Goal: Task Accomplishment & Management: Use online tool/utility

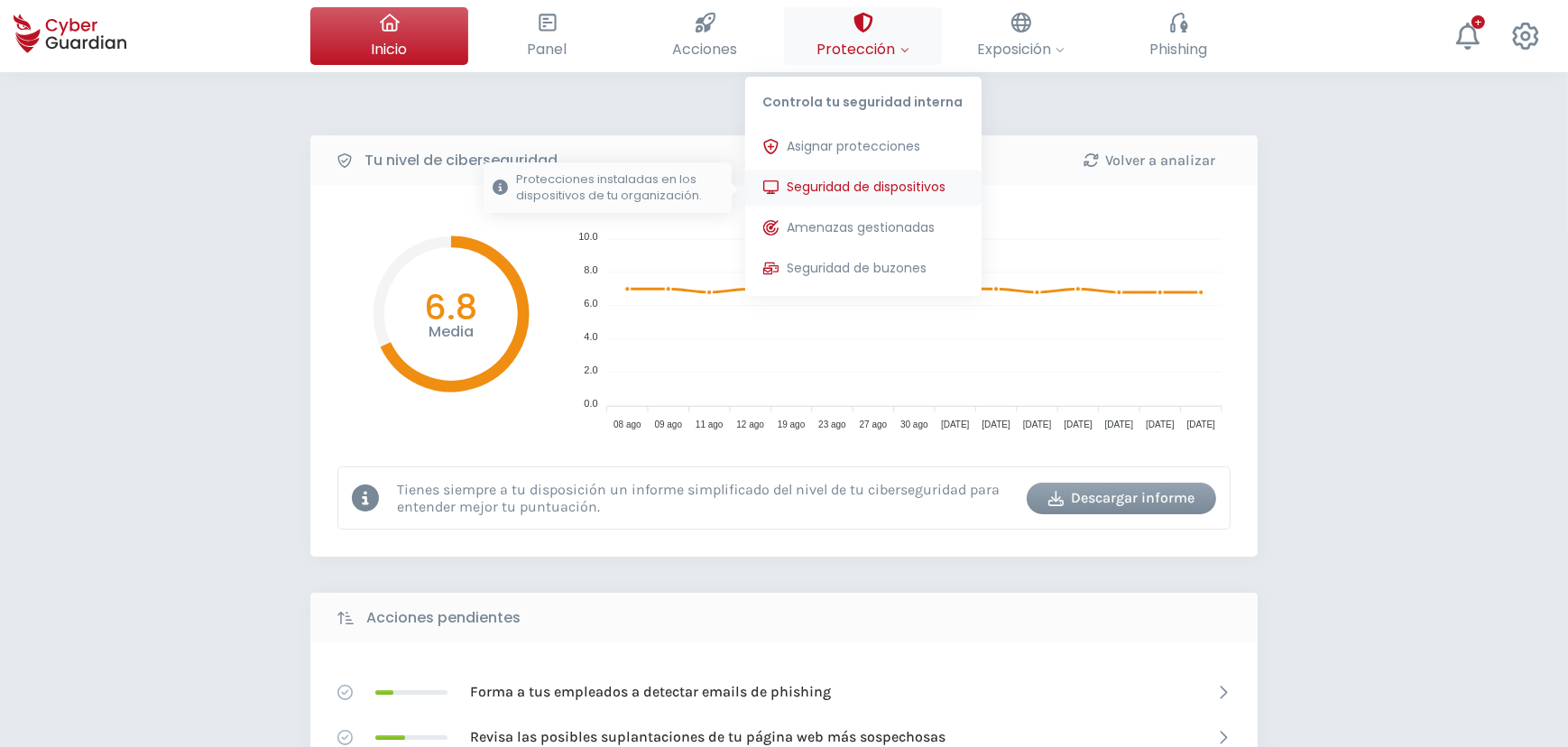
click at [846, 179] on span "Seguridad de dispositivos" at bounding box center [866, 187] width 158 height 19
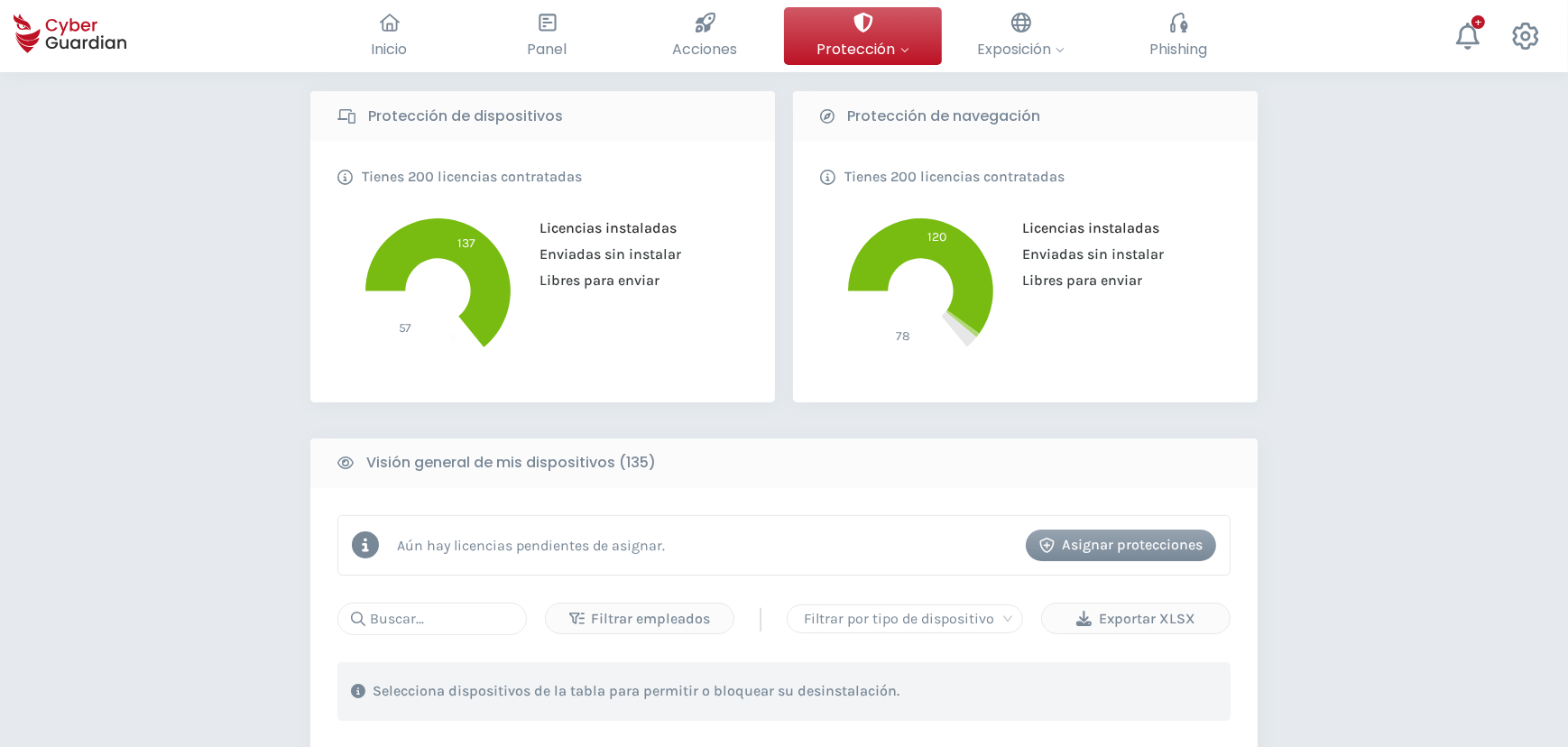
scroll to position [410, 0]
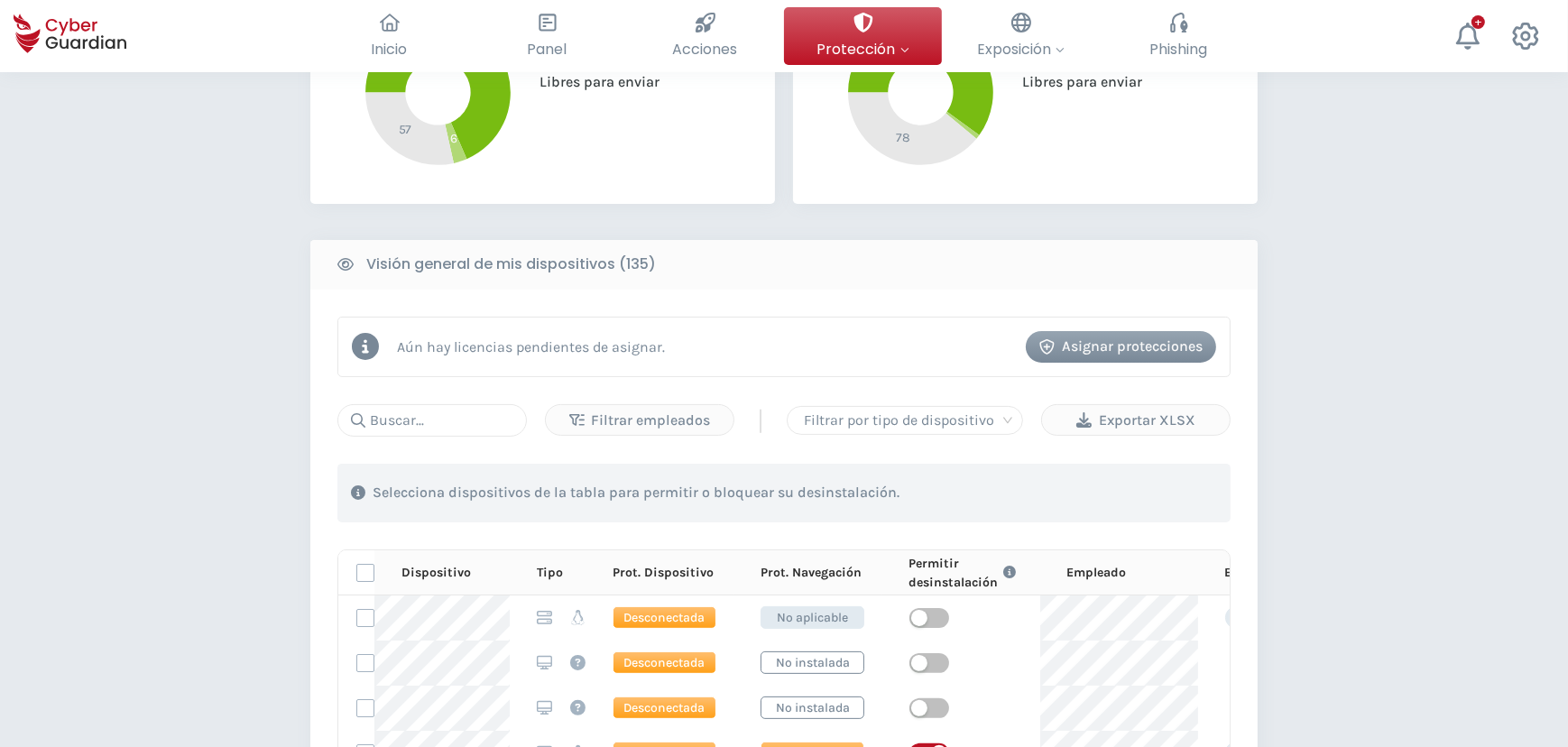
click at [1114, 343] on div "Asignar protecciones" at bounding box center [1121, 346] width 163 height 22
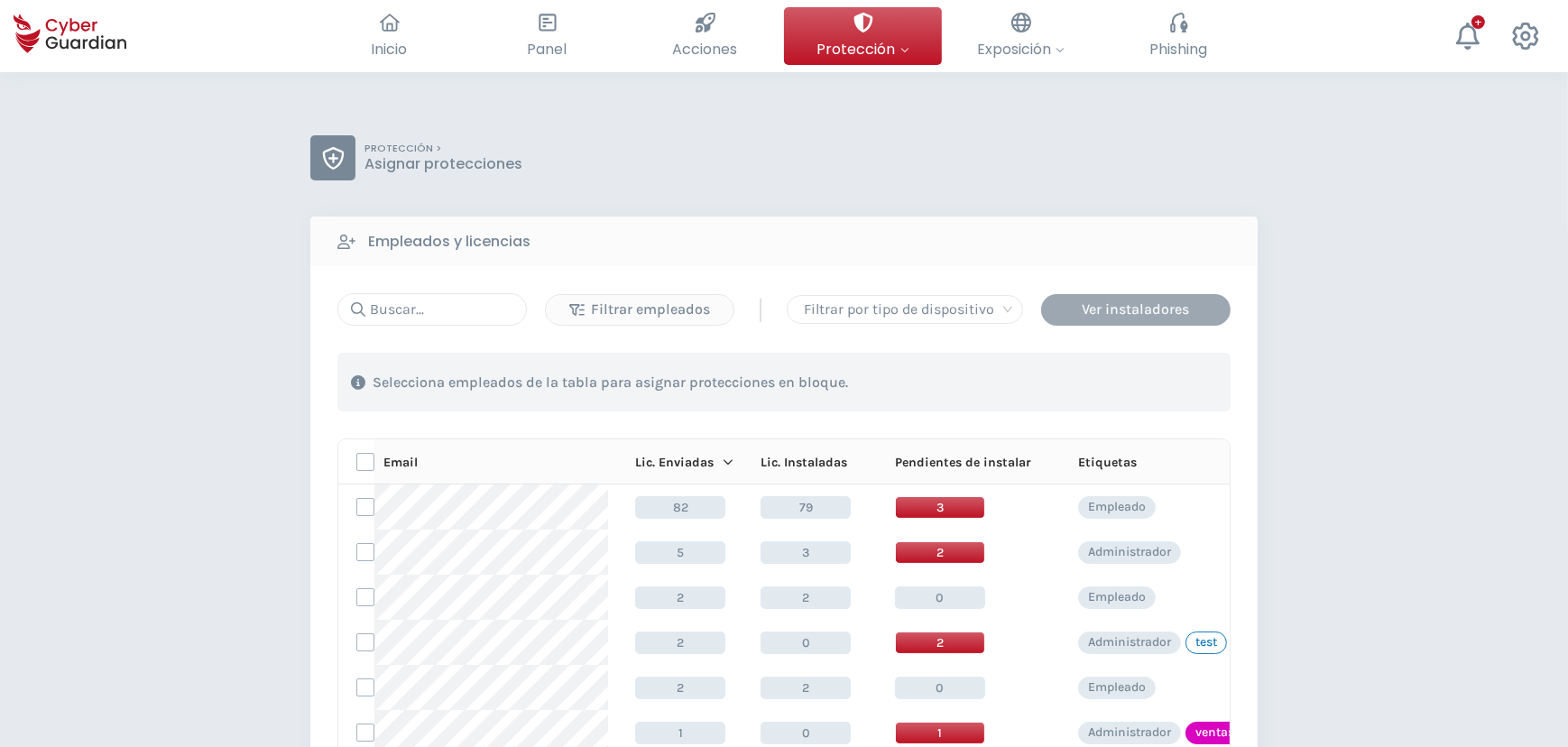
click at [1128, 299] on div "Ver instaladores" at bounding box center [1135, 309] width 162 height 22
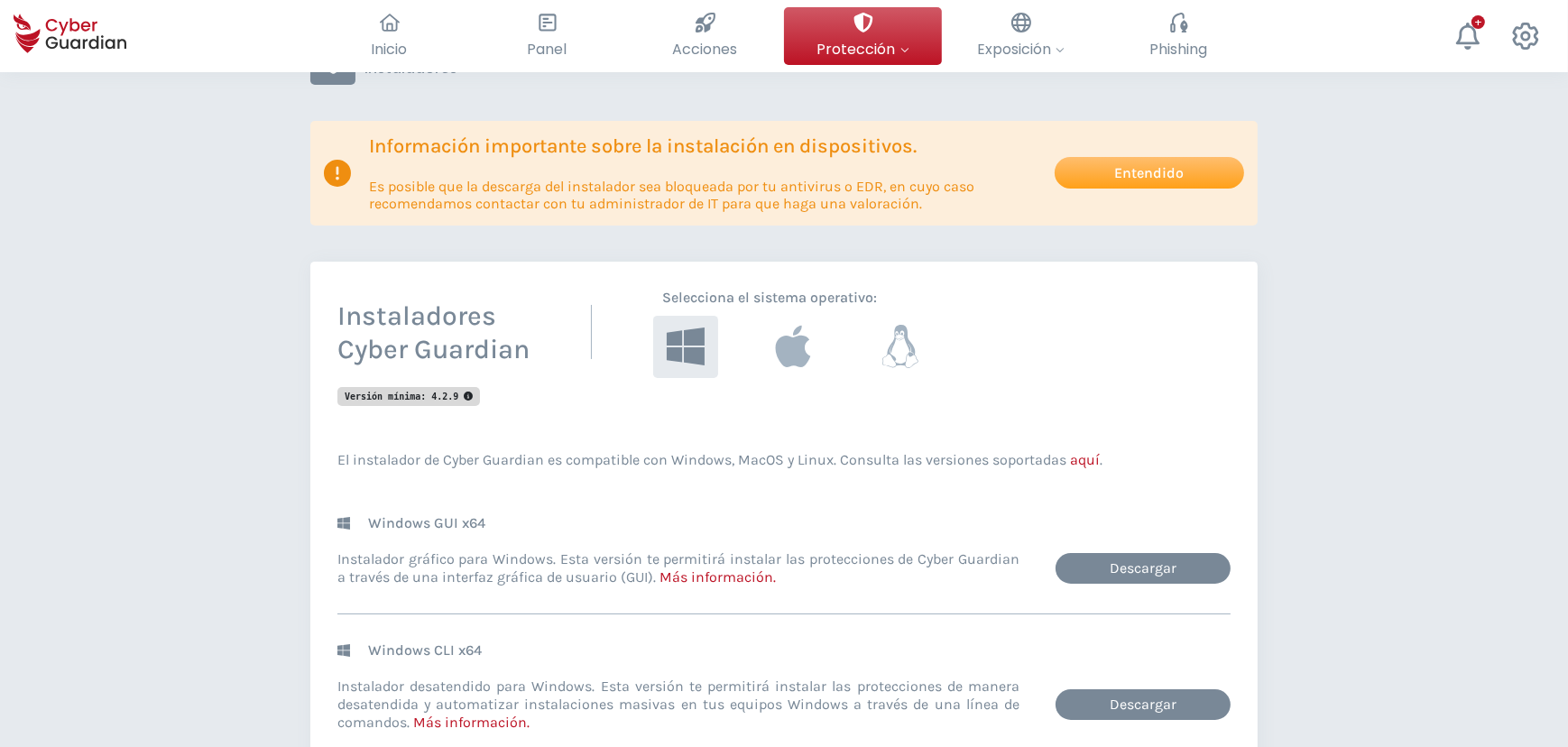
click at [791, 353] on icon at bounding box center [793, 346] width 35 height 42
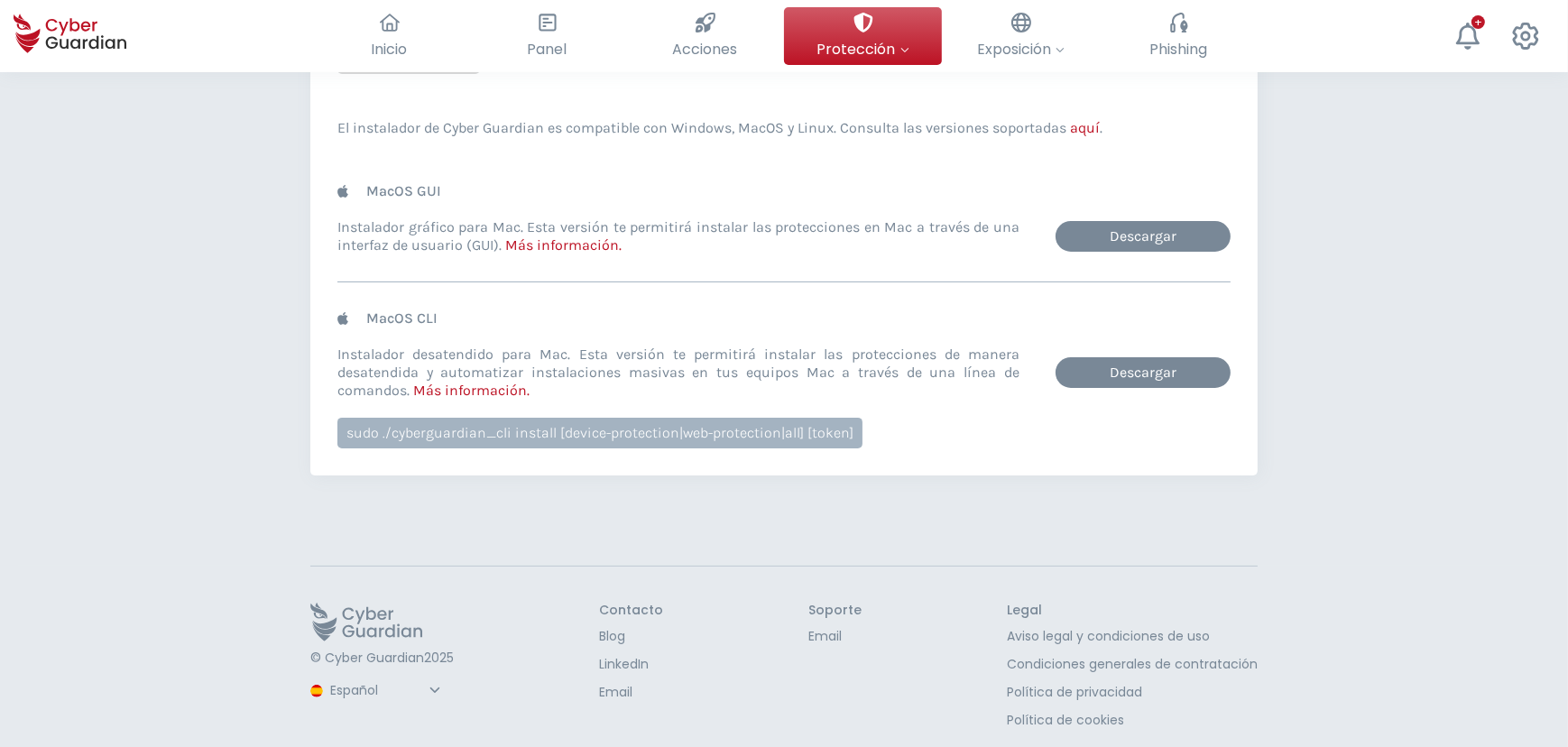
scroll to position [504, 0]
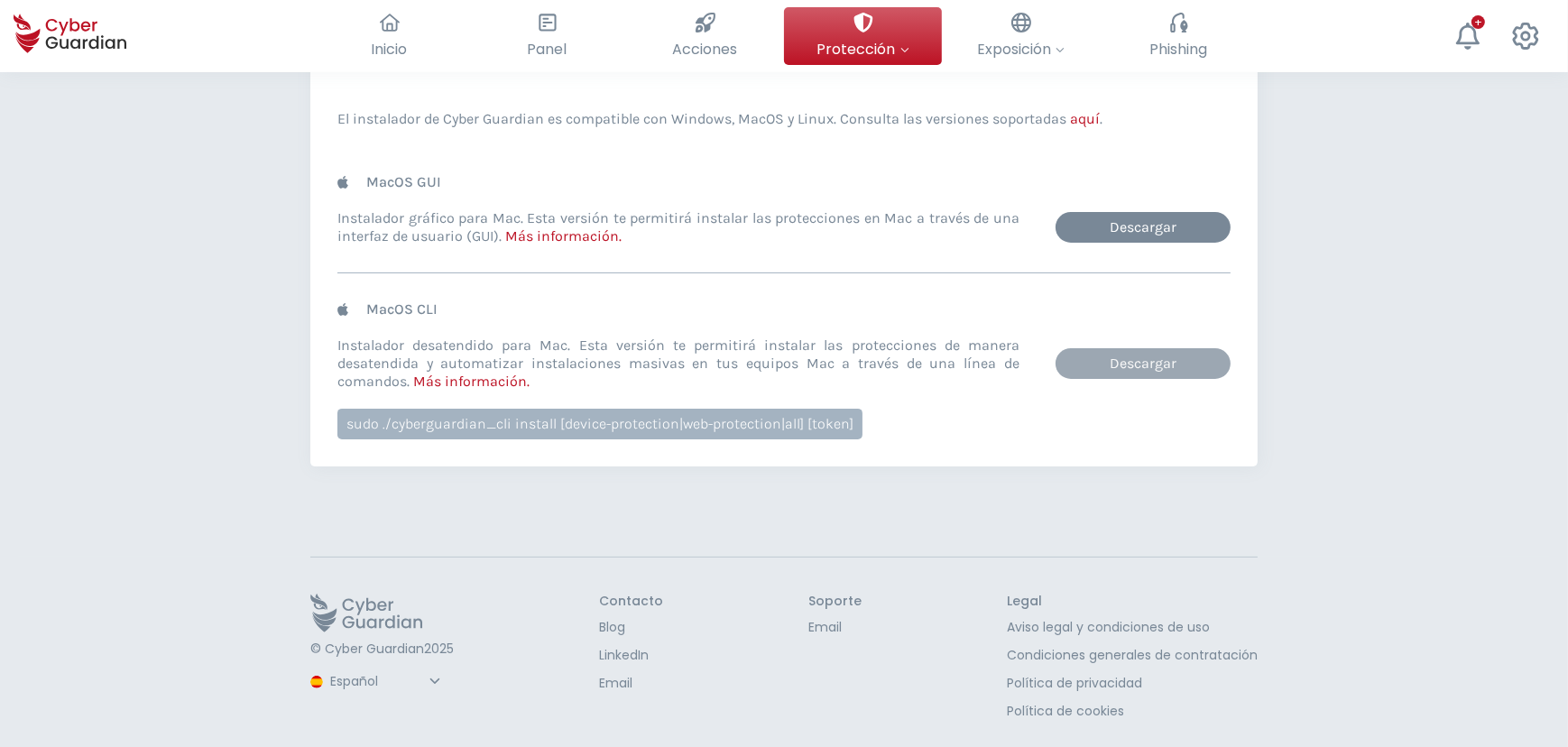
click at [1171, 361] on link "Descargar" at bounding box center [1142, 363] width 175 height 30
